Goal: Transaction & Acquisition: Obtain resource

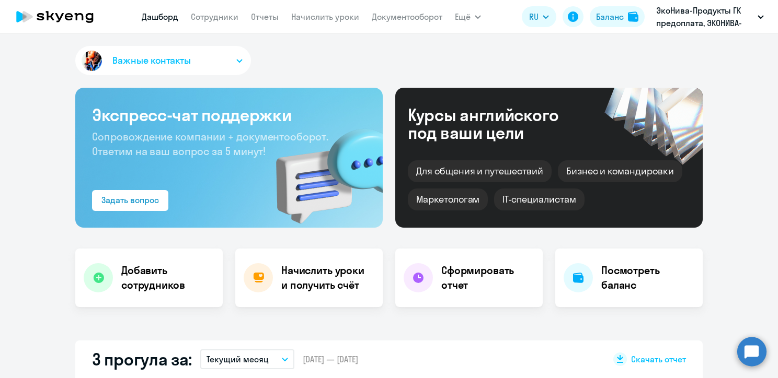
select select "30"
click at [387, 20] on link "Документооборот" at bounding box center [407, 16] width 71 height 10
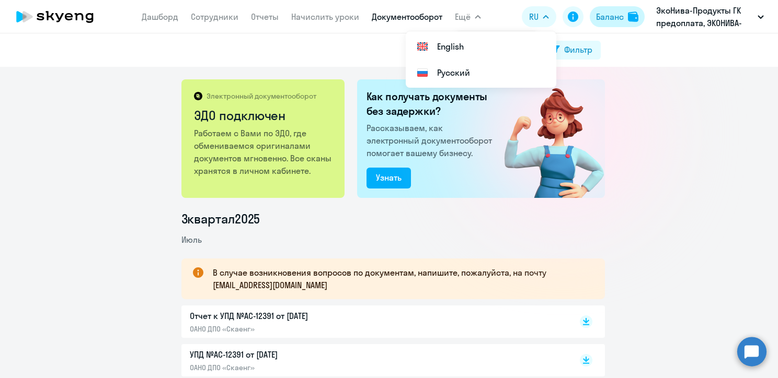
click at [610, 15] on div "Баланс" at bounding box center [610, 16] width 28 height 13
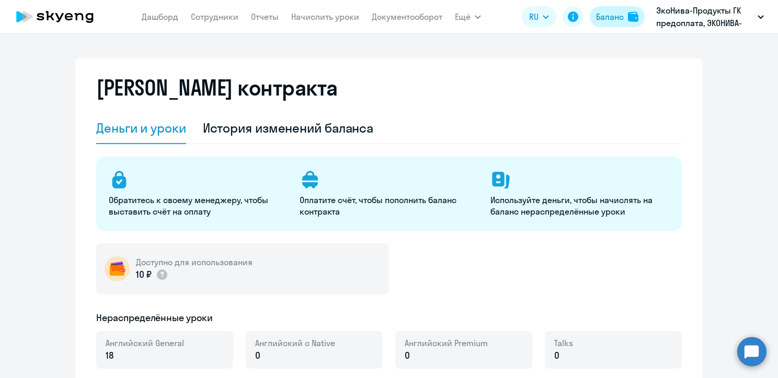
select select "english_adult_not_native_speaker"
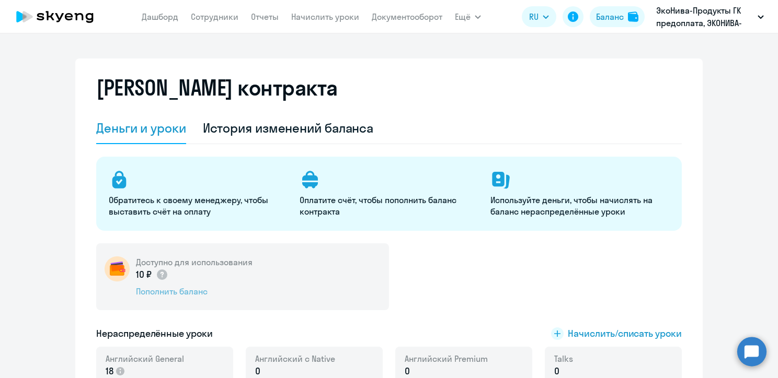
click at [194, 292] on div "Пополнить баланс" at bounding box center [194, 291] width 117 height 11
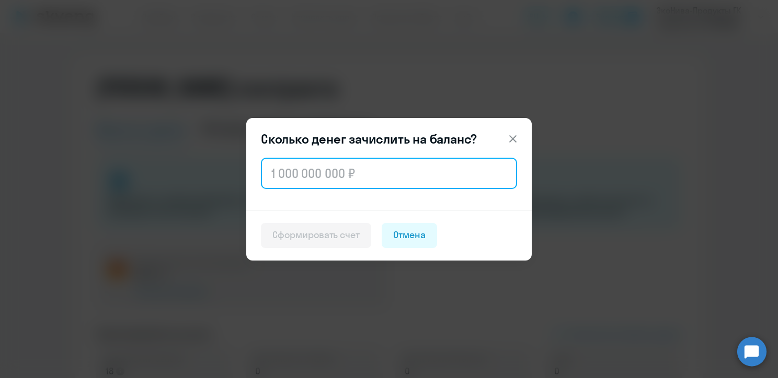
click at [305, 166] on input "text" at bounding box center [389, 173] width 256 height 31
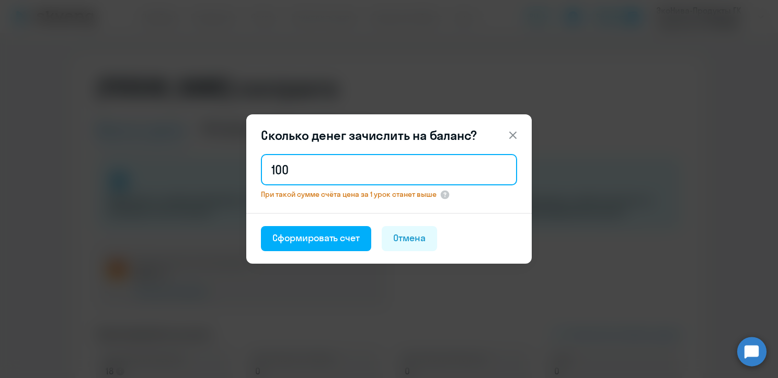
type input "100 100"
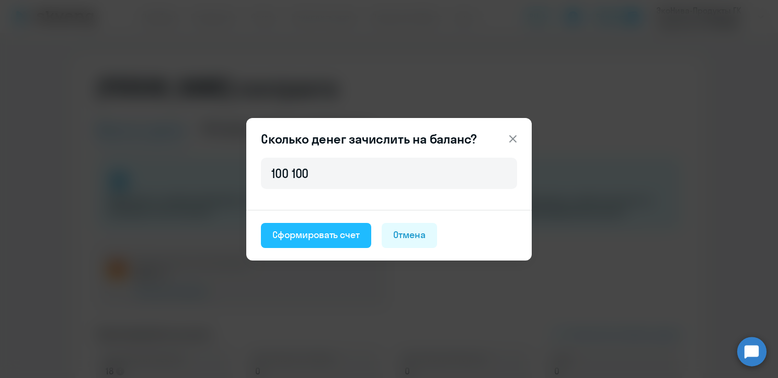
click at [325, 238] on div "Сформировать счет" at bounding box center [315, 235] width 87 height 14
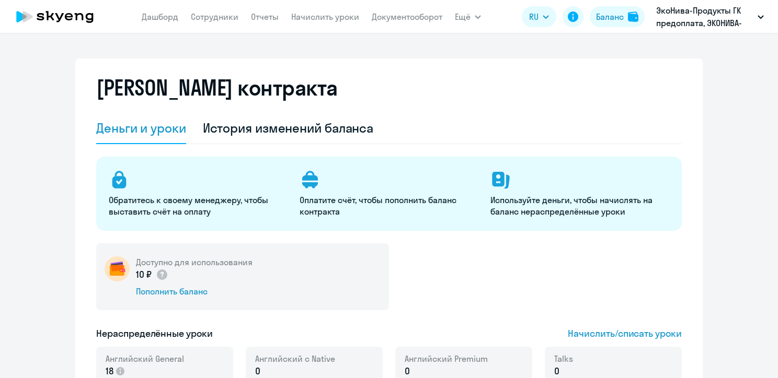
select select "english_adult_not_native_speaker"
click at [374, 22] on app-menu-item-link "Документооборот" at bounding box center [407, 16] width 71 height 13
click at [375, 17] on link "Документооборот" at bounding box center [407, 16] width 71 height 10
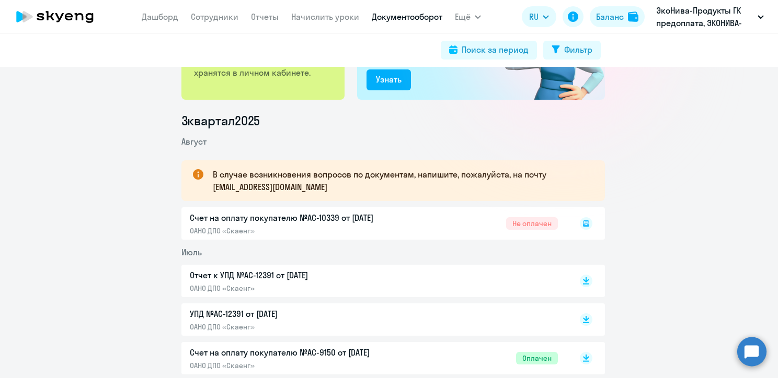
scroll to position [105, 0]
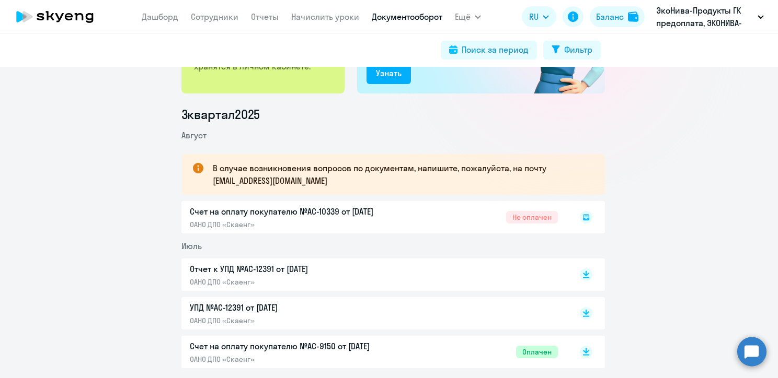
click at [544, 217] on div "Счет на оплату покупателю №AC-10339 от 13.08.2025 ОАНО ДПО «Скаенг» Не оплачен" at bounding box center [392, 217] width 423 height 32
click at [580, 214] on rect at bounding box center [586, 217] width 13 height 13
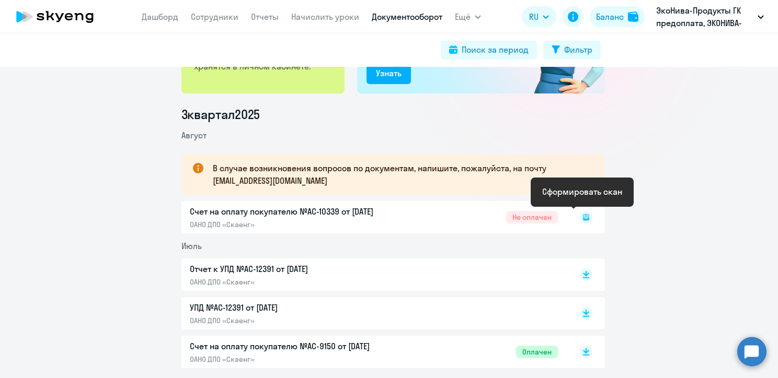
click at [584, 217] on icon at bounding box center [586, 217] width 6 height 6
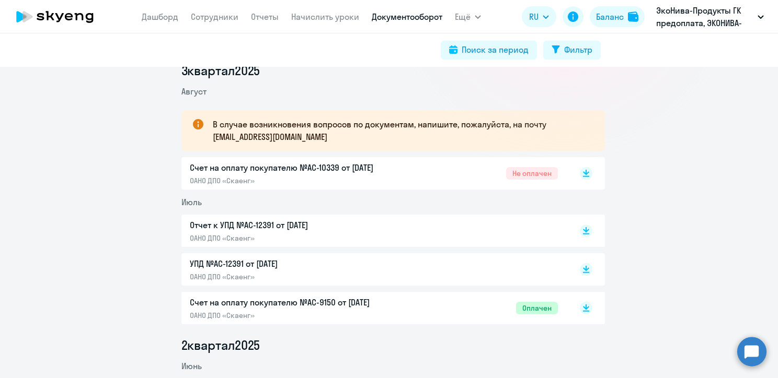
scroll to position [157, 0]
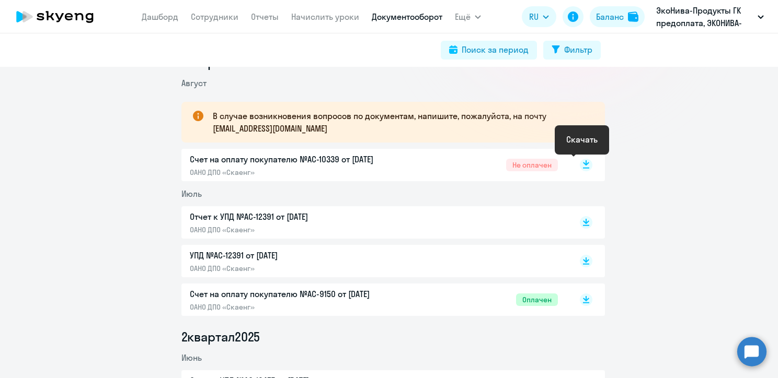
click at [580, 161] on rect at bounding box center [586, 165] width 13 height 13
